Goal: Information Seeking & Learning: Learn about a topic

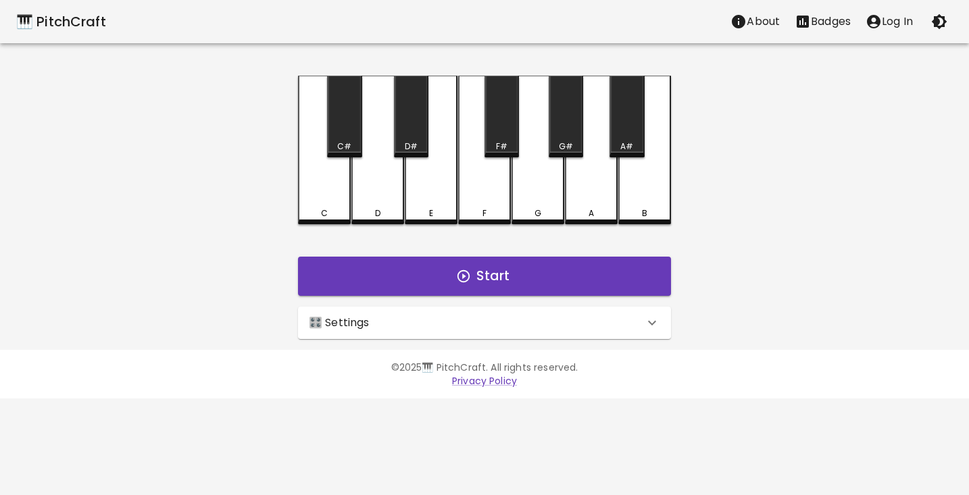
click at [380, 321] on div "🎛️ Settings" at bounding box center [476, 323] width 335 height 16
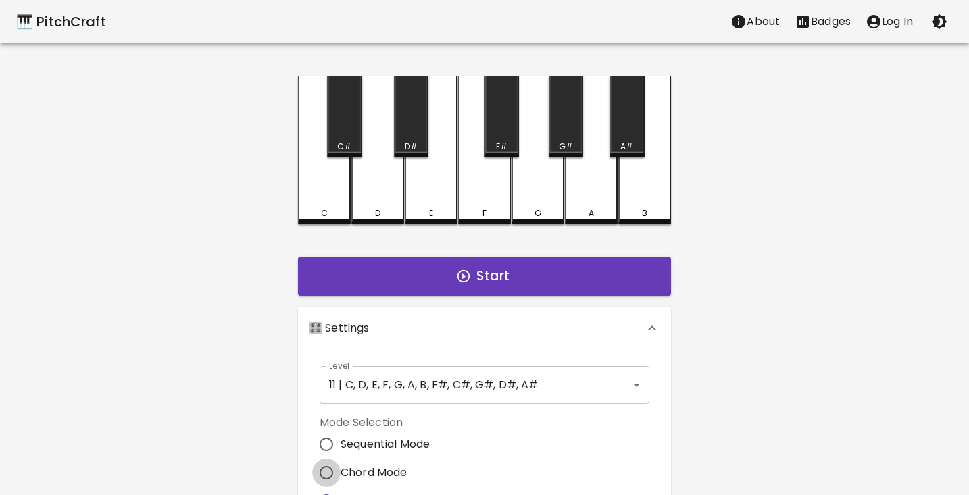
click at [330, 459] on input "Chord Mode" at bounding box center [326, 473] width 28 height 28
radio input "true"
click at [254, 434] on div "🎹 PitchCraft About Badges Log In C C# D D# E F F# G G# A A# B Start 🎛️ Settings…" at bounding box center [484, 400] width 969 height 800
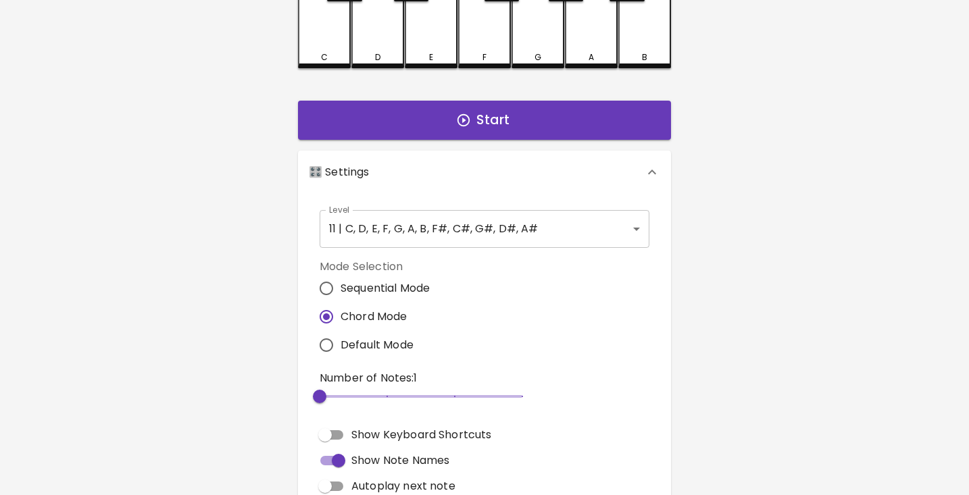
scroll to position [172, 0]
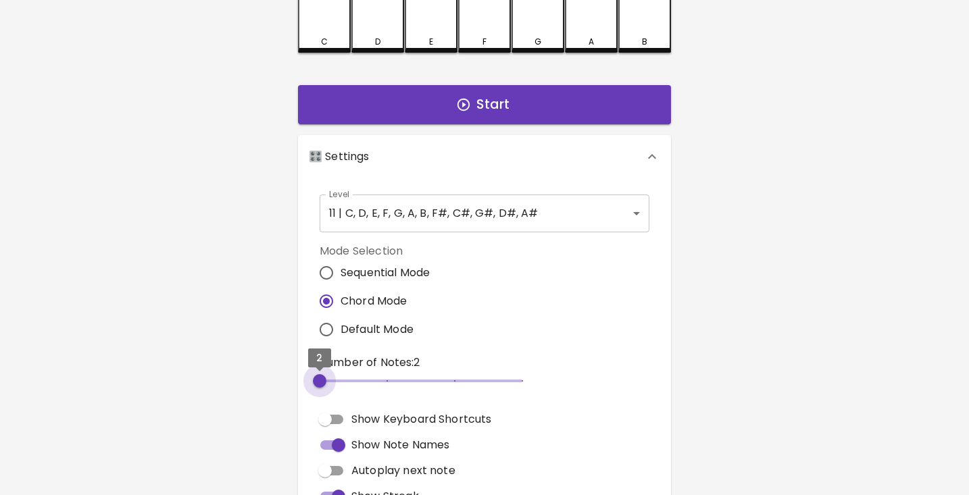
click at [335, 382] on span "2" at bounding box center [421, 381] width 203 height 20
click at [485, 98] on button "Start" at bounding box center [484, 104] width 373 height 39
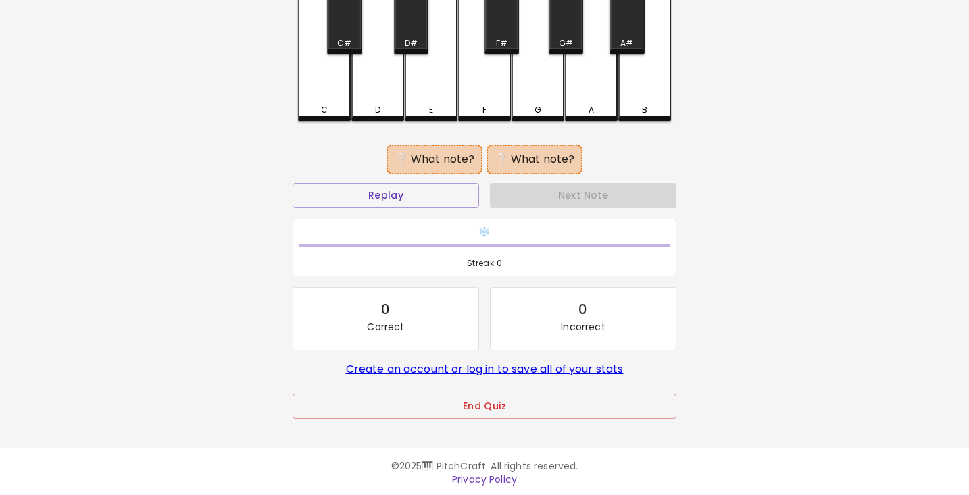
scroll to position [99, 0]
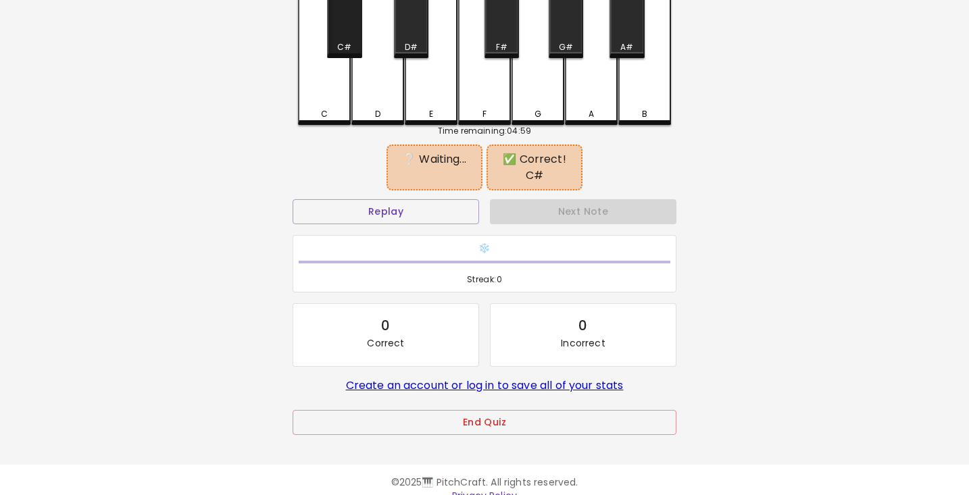
click at [338, 32] on div "C#" at bounding box center [344, 17] width 34 height 82
click at [621, 30] on div "A#" at bounding box center [626, 17] width 34 height 82
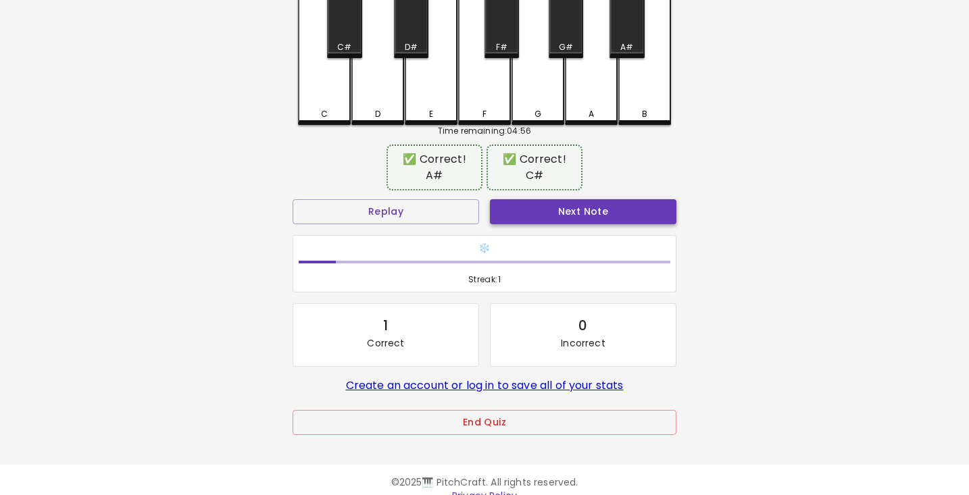
click at [602, 209] on button "Next Note" at bounding box center [583, 211] width 186 height 25
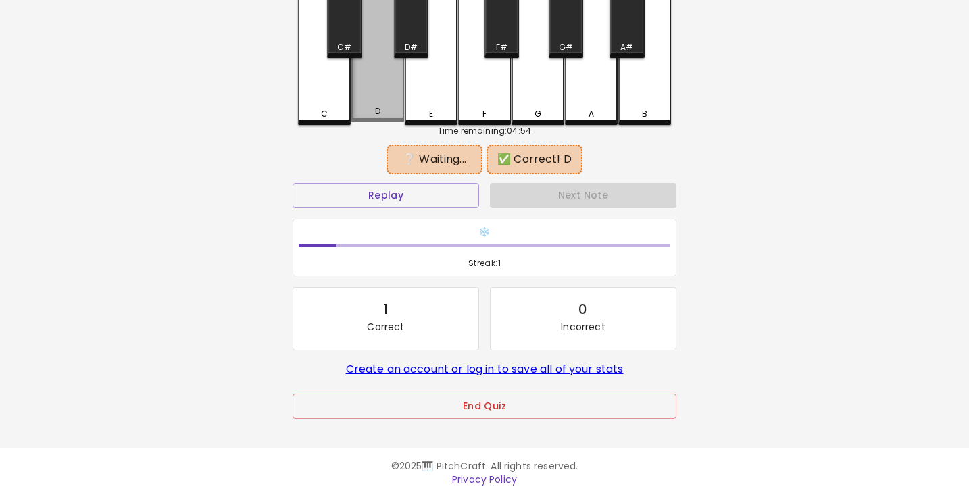
click at [377, 101] on div "D" at bounding box center [377, 49] width 53 height 146
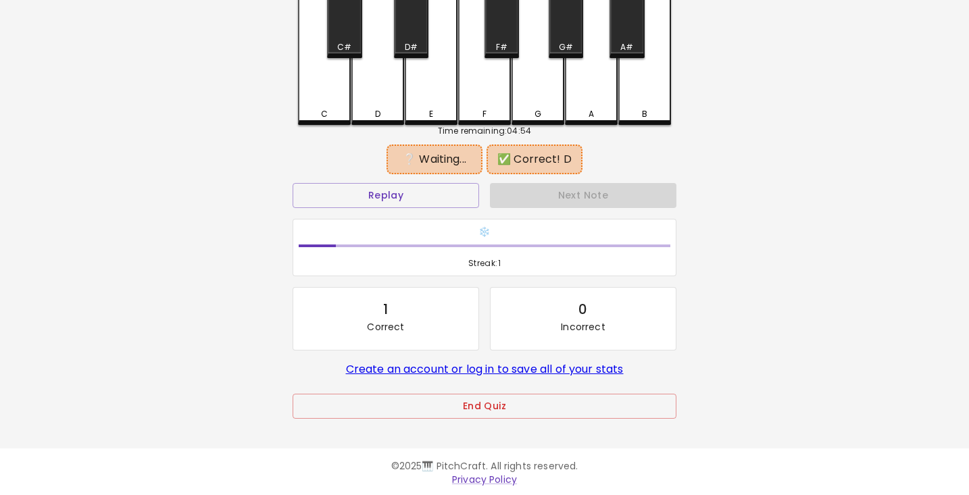
click at [528, 101] on div "G" at bounding box center [537, 50] width 53 height 149
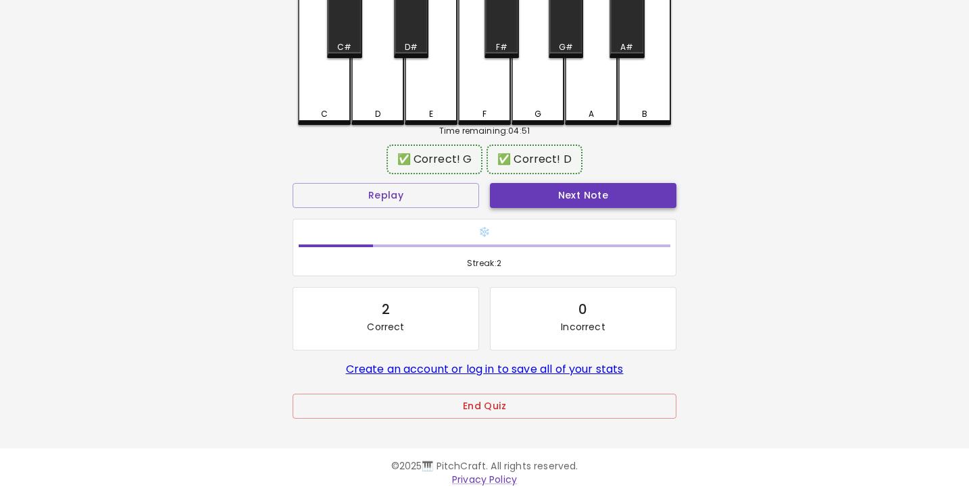
click at [605, 198] on button "Next Note" at bounding box center [583, 195] width 186 height 25
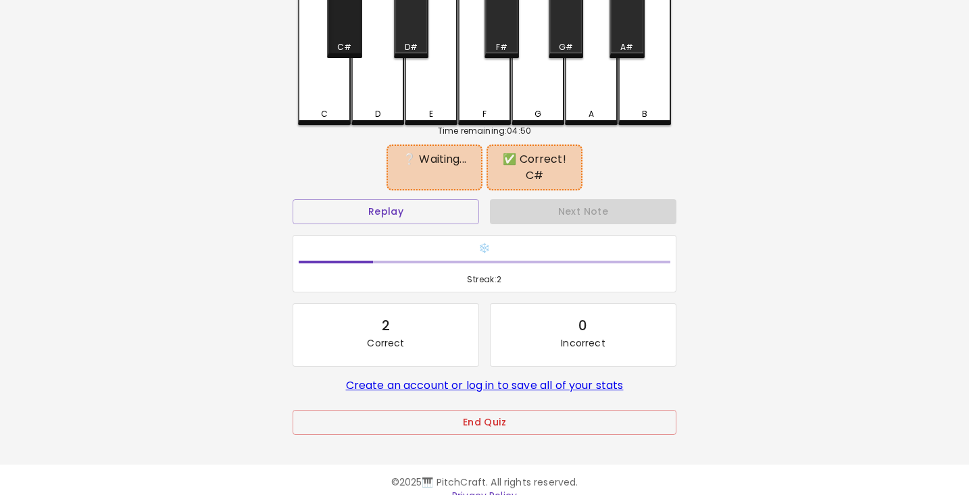
click at [342, 40] on div "C#" at bounding box center [344, 17] width 34 height 82
click at [492, 42] on div "F#" at bounding box center [502, 47] width 32 height 12
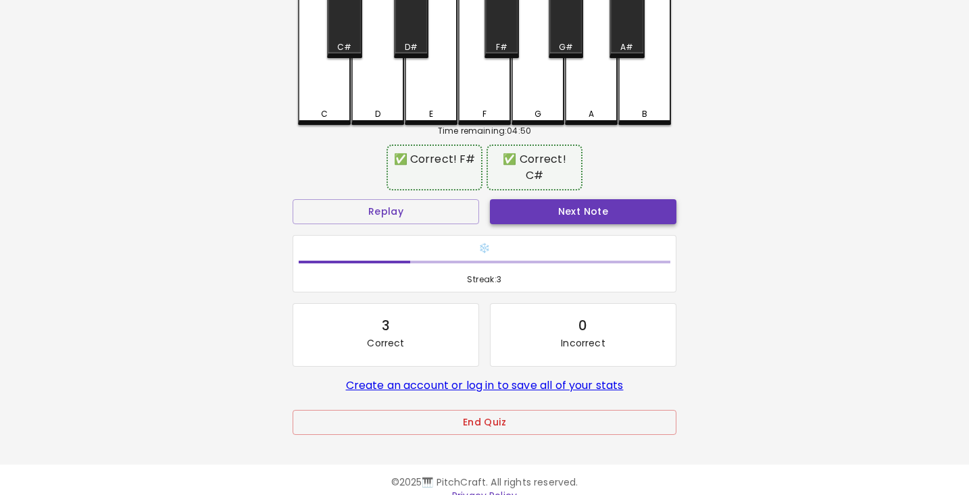
click at [577, 215] on button "Next Note" at bounding box center [583, 211] width 186 height 25
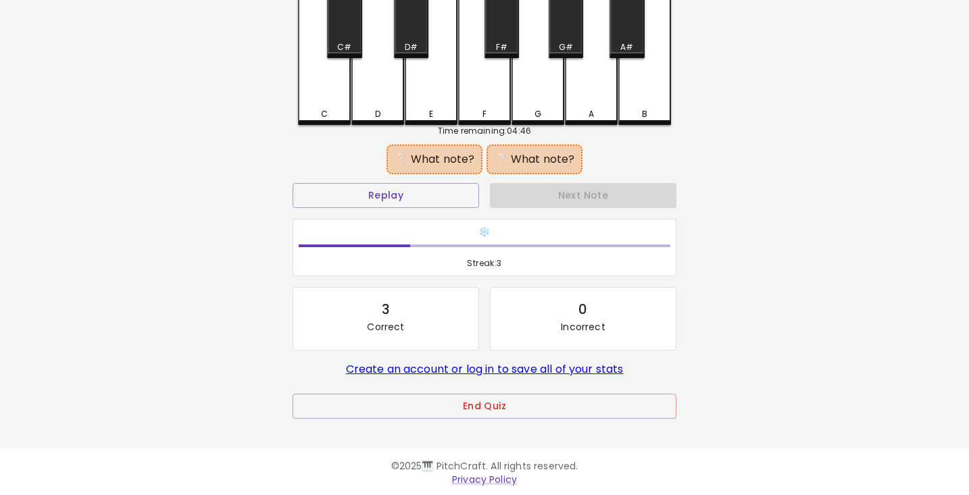
click at [384, 103] on div "D" at bounding box center [377, 50] width 53 height 149
click at [584, 99] on div "A" at bounding box center [591, 50] width 53 height 149
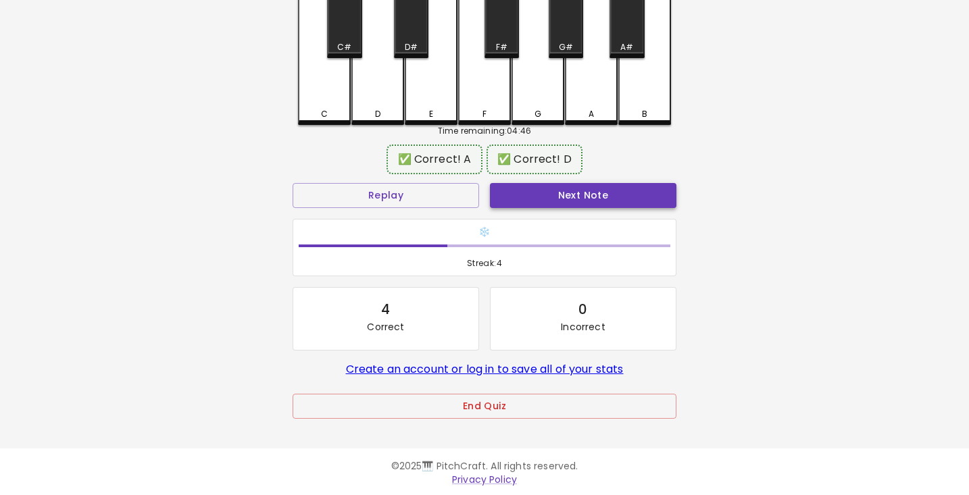
click at [594, 200] on button "Next Note" at bounding box center [583, 195] width 186 height 25
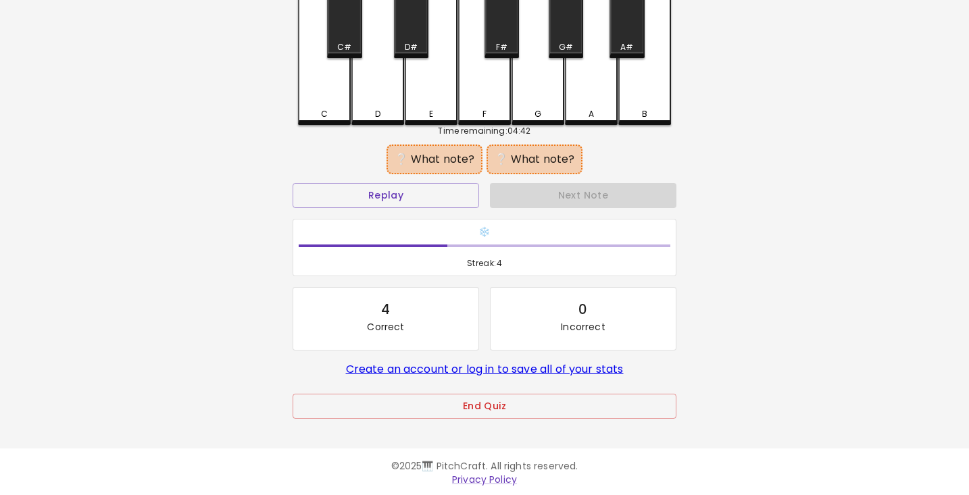
click at [478, 107] on div "F" at bounding box center [484, 50] width 53 height 149
click at [588, 107] on div "A" at bounding box center [591, 50] width 53 height 149
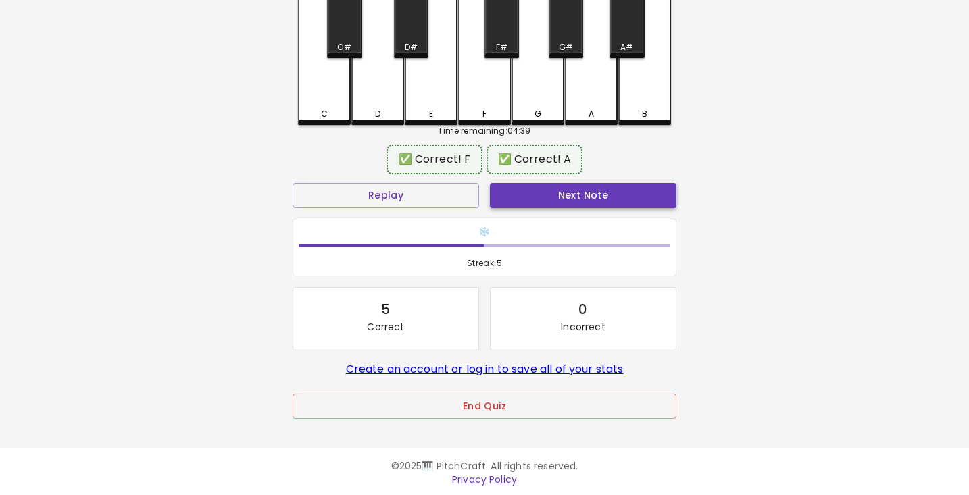
click at [589, 197] on button "Next Note" at bounding box center [583, 195] width 186 height 25
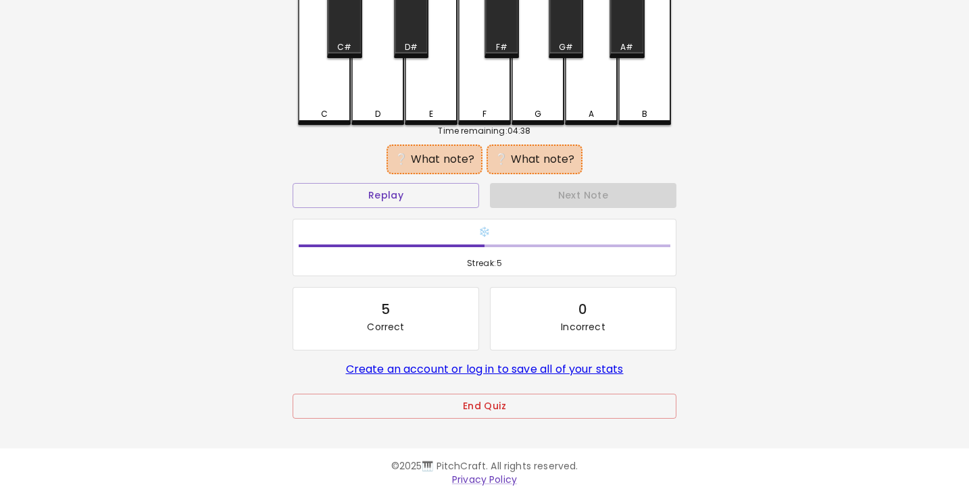
click at [205, 211] on div "🎹 PitchCraft About Badges Log In C C# D D# E F F# G G# A A# B Time remaining: 0…" at bounding box center [484, 169] width 969 height 537
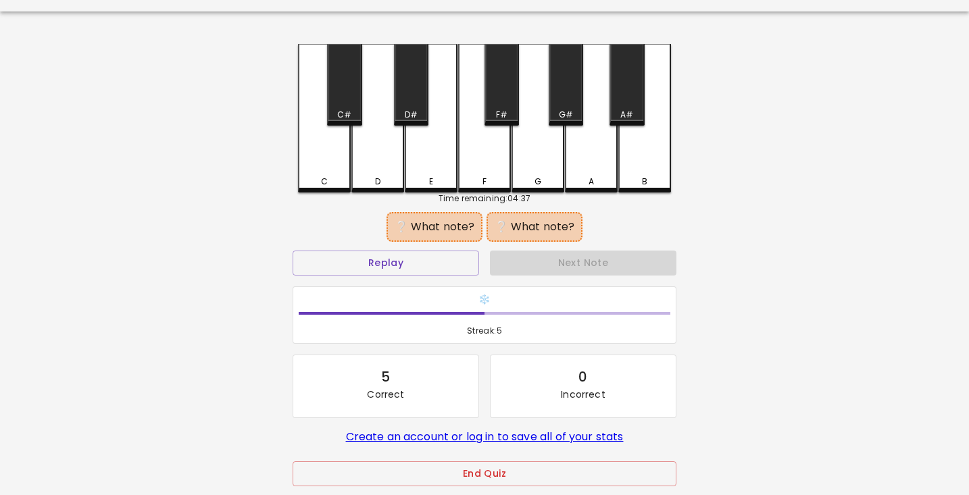
scroll to position [21, 0]
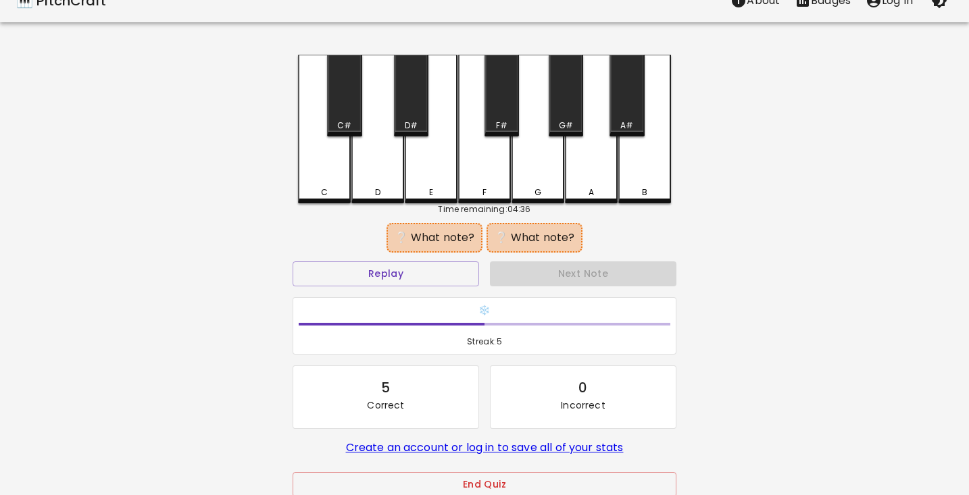
click at [320, 182] on div "C" at bounding box center [324, 129] width 53 height 149
click at [411, 111] on div "D#" at bounding box center [411, 96] width 34 height 82
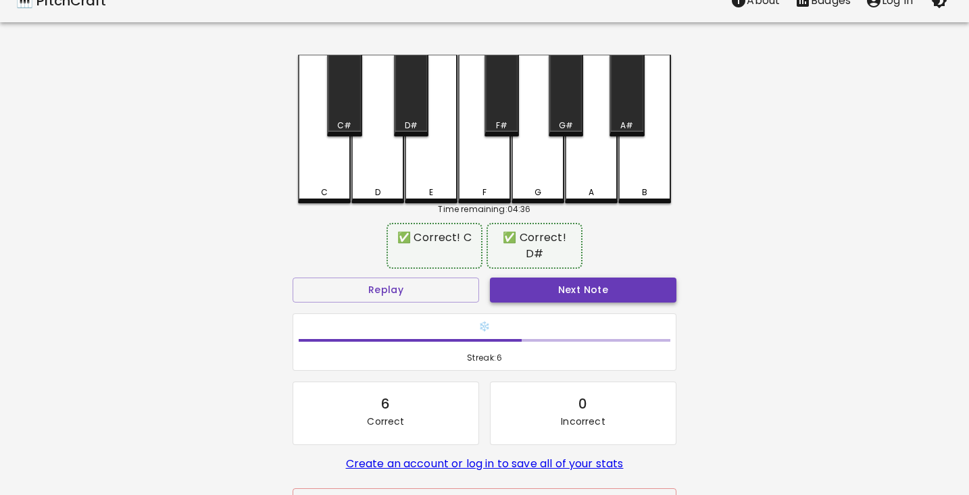
click at [621, 278] on button "Next Note" at bounding box center [583, 290] width 186 height 25
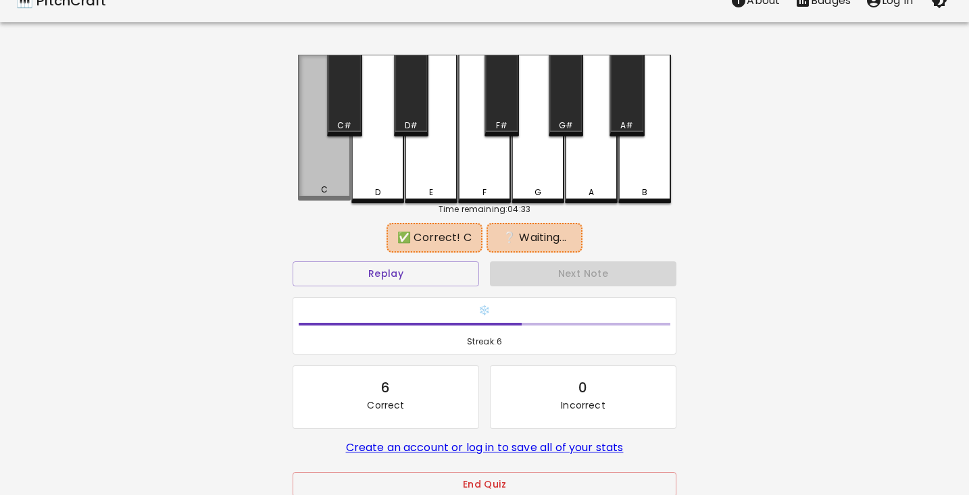
click at [321, 190] on div "C" at bounding box center [324, 190] width 7 height 12
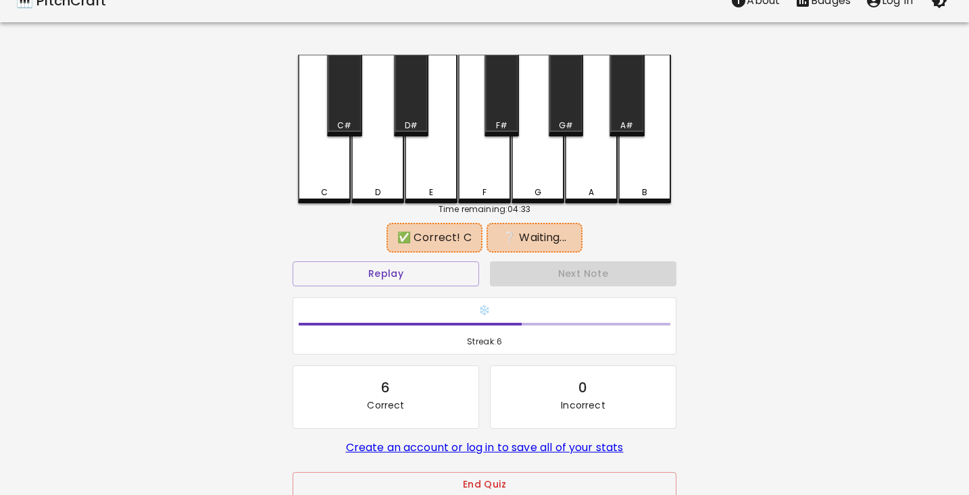
click at [497, 114] on div "F#" at bounding box center [501, 96] width 34 height 82
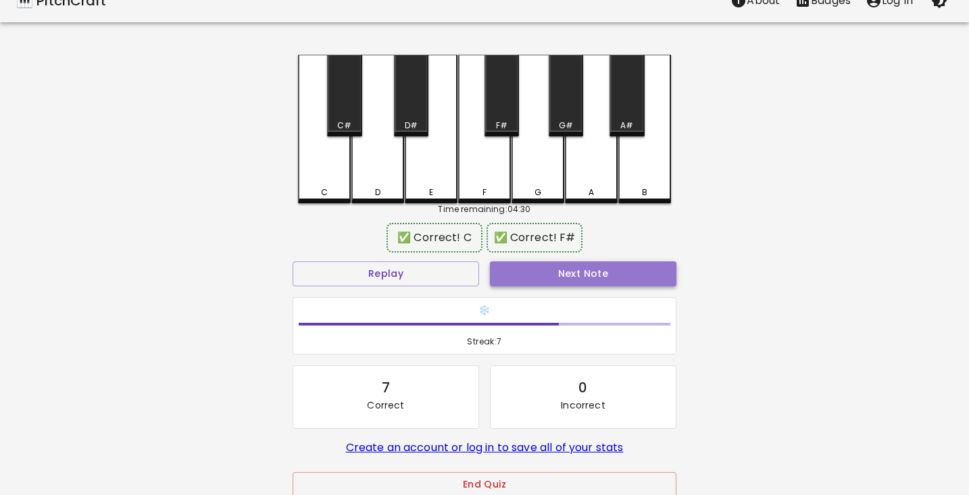
click at [599, 278] on button "Next Note" at bounding box center [583, 273] width 186 height 25
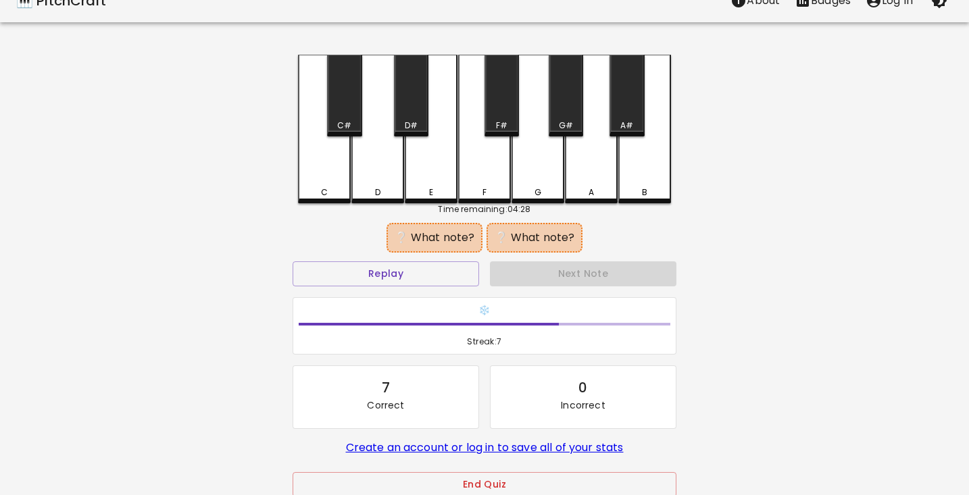
click at [544, 186] on div "G" at bounding box center [538, 192] width 50 height 12
click at [588, 186] on div "A" at bounding box center [590, 192] width 5 height 12
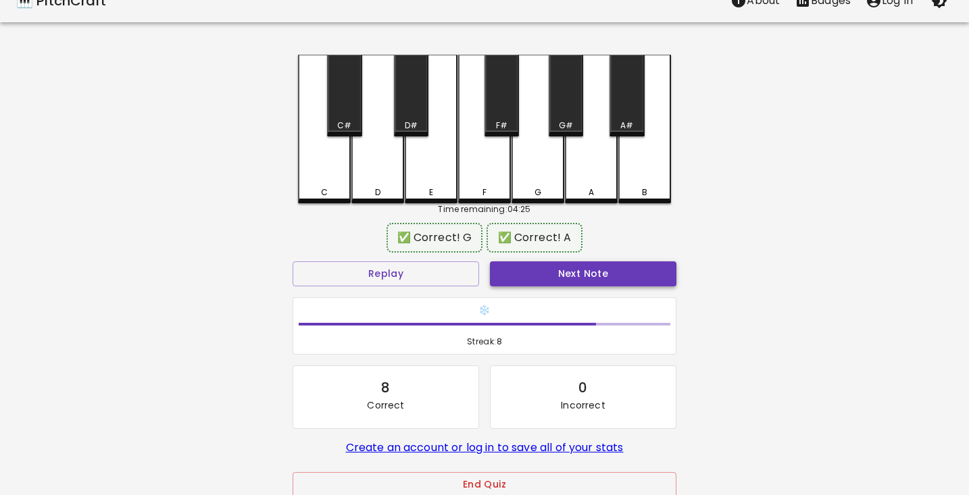
click at [607, 274] on button "Next Note" at bounding box center [583, 273] width 186 height 25
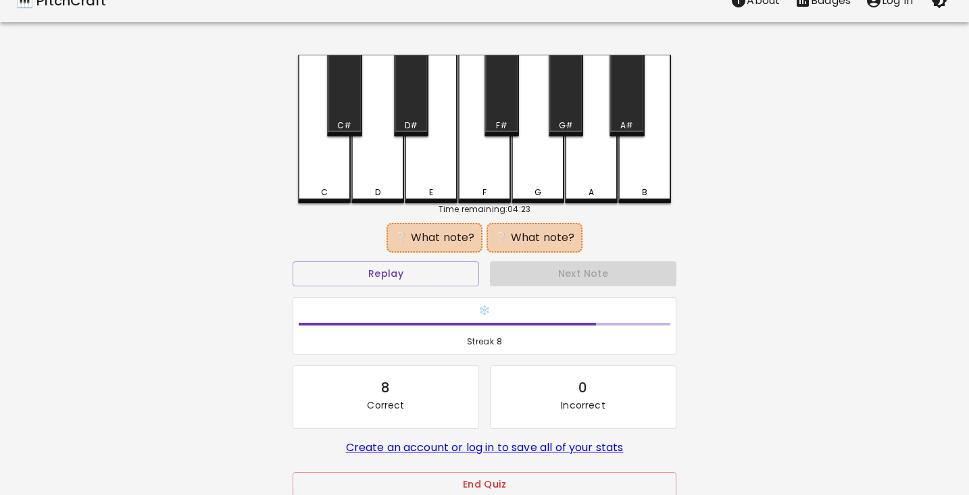
click at [494, 190] on div "F" at bounding box center [484, 192] width 50 height 12
click at [625, 117] on div "A#" at bounding box center [626, 96] width 34 height 82
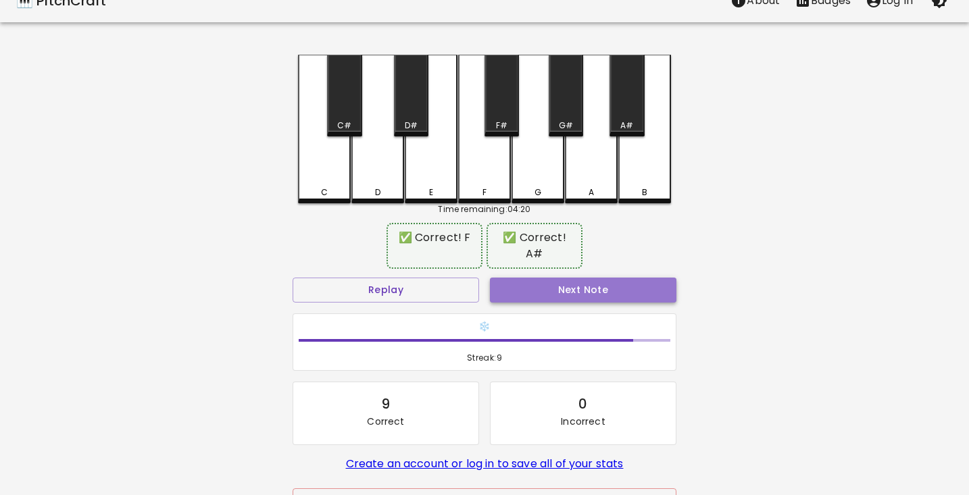
click at [615, 278] on button "Next Note" at bounding box center [583, 290] width 186 height 25
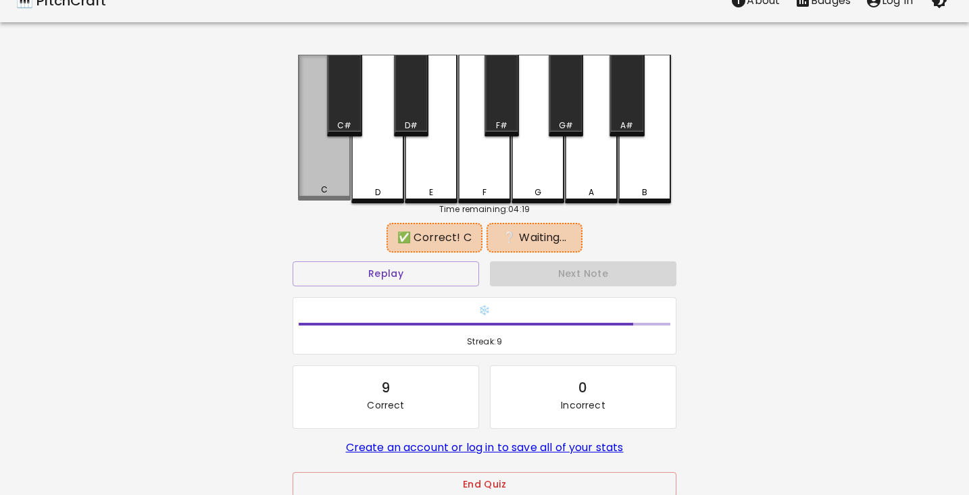
click at [330, 190] on div "C" at bounding box center [324, 190] width 50 height 12
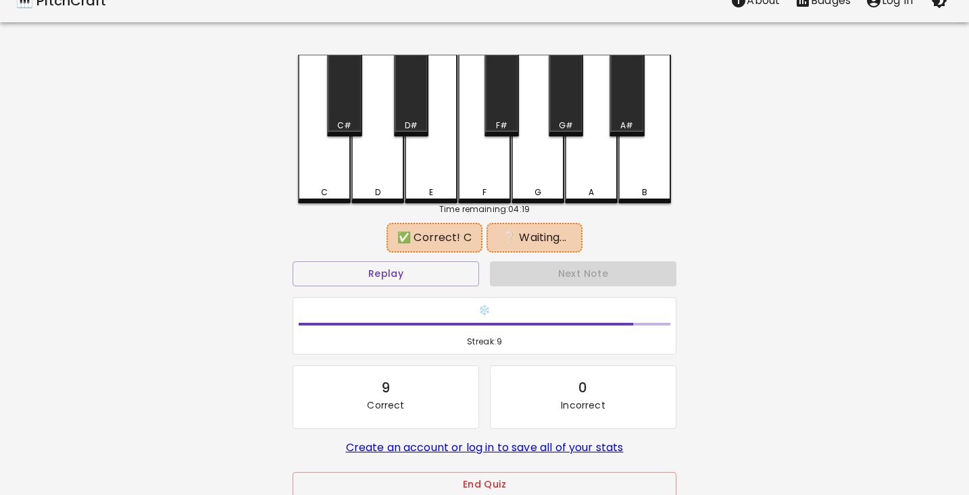
click at [622, 101] on div "A#" at bounding box center [626, 96] width 34 height 82
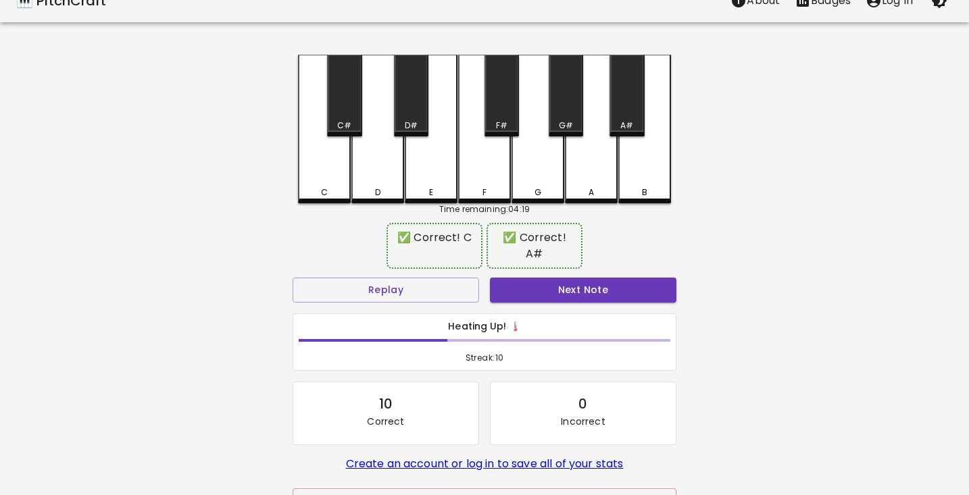
click at [199, 328] on div "🎹 PitchCraft About Badges Log In C C# D D# E F F# G G# A A# B Time remaining: 0…" at bounding box center [484, 255] width 969 height 553
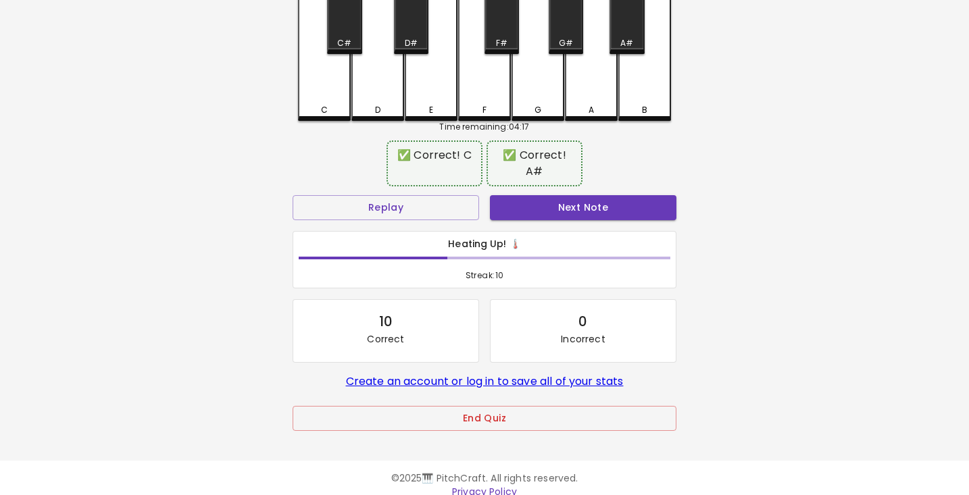
scroll to position [99, 0]
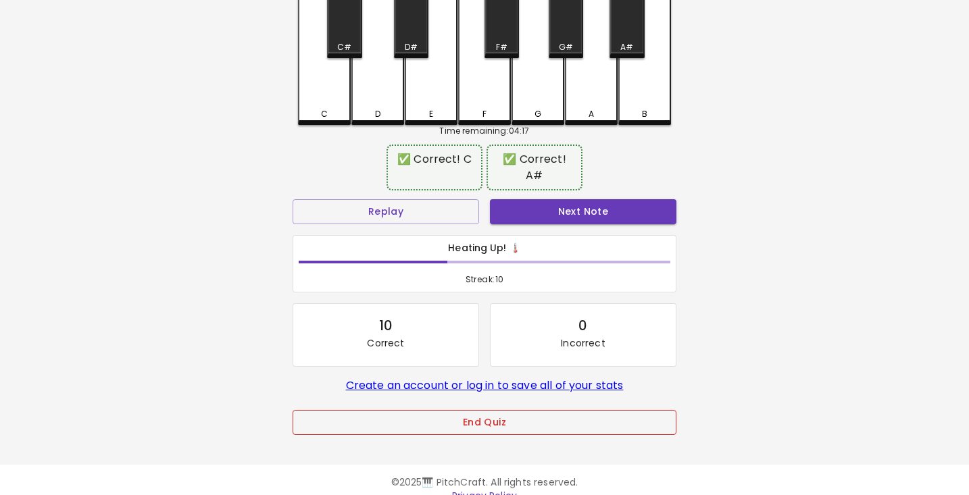
click at [337, 410] on button "End Quiz" at bounding box center [484, 422] width 384 height 25
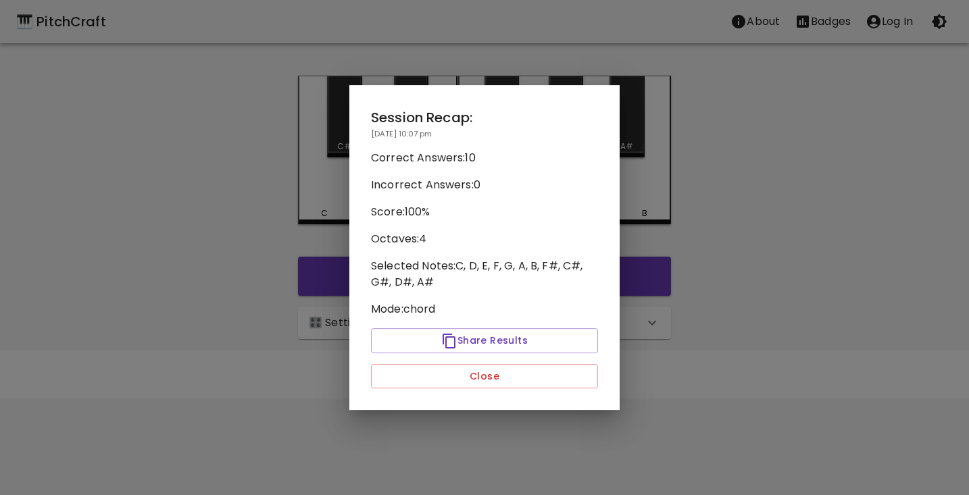
scroll to position [0, 0]
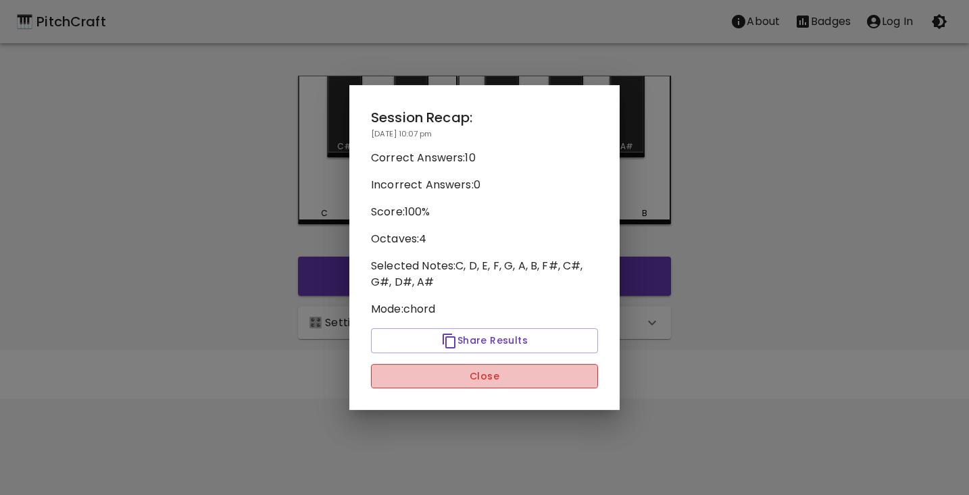
click at [465, 369] on button "Close" at bounding box center [484, 376] width 227 height 25
